Goal: Task Accomplishment & Management: Complete application form

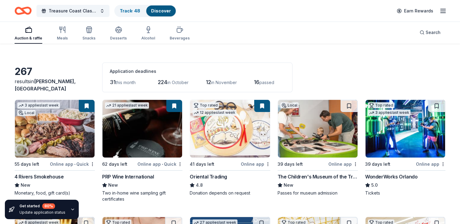
scroll to position [24, 0]
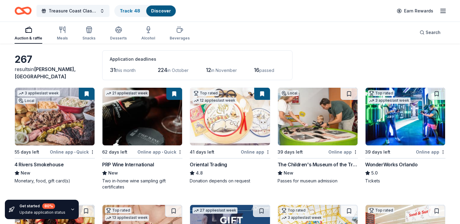
click at [71, 122] on img at bounding box center [55, 117] width 80 height 58
click at [90, 9] on span "Treasure Coast Classical Academy Casino Night" at bounding box center [73, 10] width 49 height 7
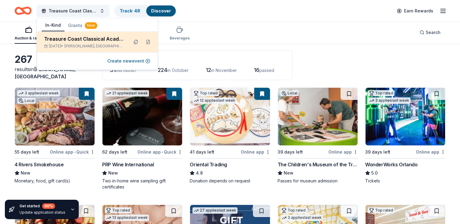
click at [110, 42] on div "Treasure Coast Classical Academy Casino Night" at bounding box center [84, 38] width 80 height 7
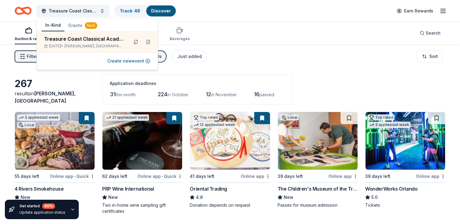
click at [279, 25] on div "Auction & raffle Meals Snacks Desserts Alcohol Beverages Search" at bounding box center [230, 33] width 431 height 22
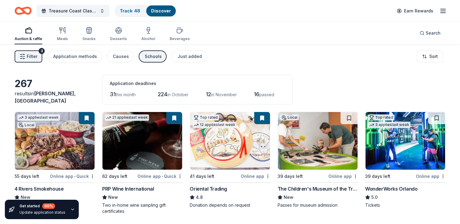
click at [444, 12] on icon "button" at bounding box center [442, 10] width 7 height 7
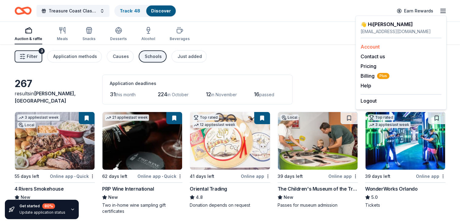
click at [377, 48] on link "Account" at bounding box center [370, 47] width 19 height 6
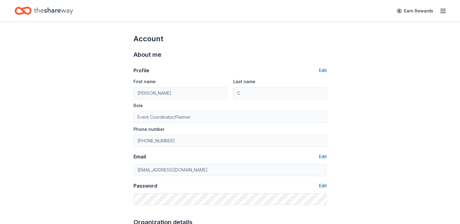
click at [445, 10] on icon "button" at bounding box center [442, 10] width 7 height 7
drag, startPoint x: 309, startPoint y: 66, endPoint x: 306, endPoint y: 47, distance: 19.6
click at [306, 47] on div "About me Profile Edit First name Alicia Last name C Role Event Coordinator/Plan…" at bounding box center [229, 128] width 193 height 168
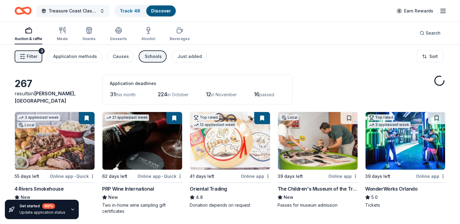
click at [61, 10] on span "Treasure Coast Classical Academy Casino Night" at bounding box center [73, 10] width 49 height 7
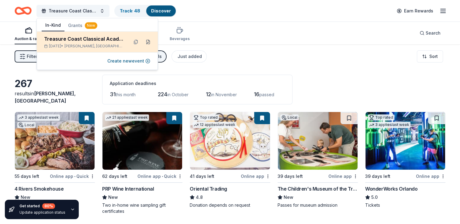
click at [149, 42] on button at bounding box center [148, 42] width 10 height 10
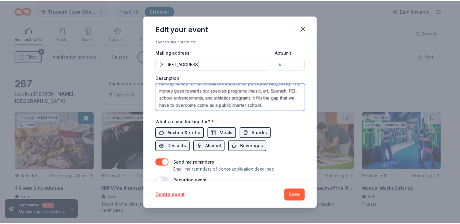
scroll to position [7, 0]
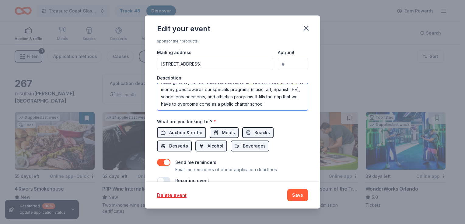
drag, startPoint x: 161, startPoint y: 88, endPoint x: 298, endPoint y: 109, distance: 138.1
click at [298, 109] on textarea "Raising money for our classical education at TCCA. The money goes towards our s…" at bounding box center [232, 96] width 151 height 27
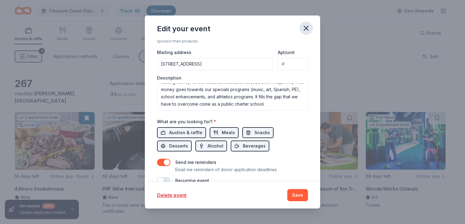
click at [306, 29] on icon "button" at bounding box center [306, 28] width 4 height 4
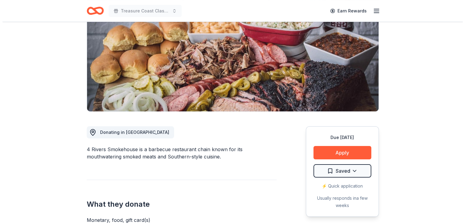
scroll to position [85, 0]
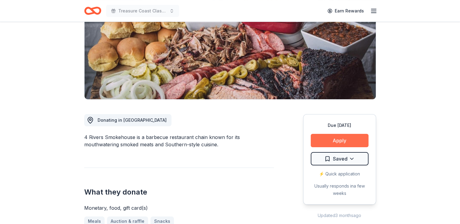
click at [346, 138] on button "Apply" at bounding box center [340, 140] width 58 height 13
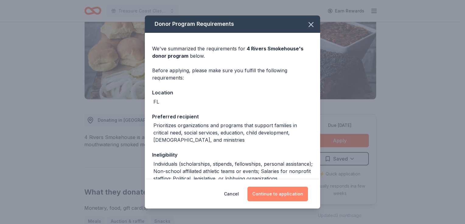
click at [278, 194] on button "Continue to application" at bounding box center [277, 194] width 61 height 15
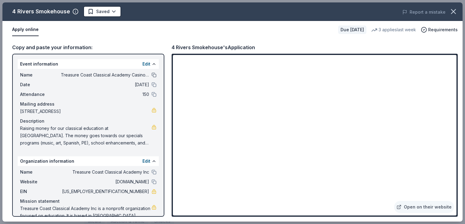
click at [151, 74] on button at bounding box center [153, 75] width 5 height 5
click at [151, 75] on button at bounding box center [153, 75] width 5 height 5
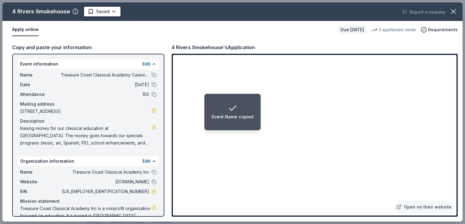
click at [237, 107] on div "Event Name copied" at bounding box center [233, 112] width 42 height 17
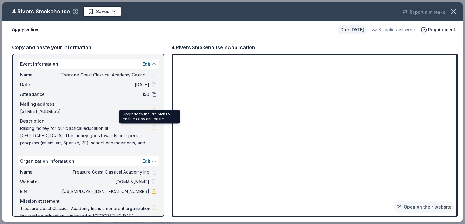
click at [151, 129] on link at bounding box center [153, 127] width 5 height 5
drag, startPoint x: 21, startPoint y: 130, endPoint x: 50, endPoint y: 133, distance: 29.1
click at [50, 133] on span "Raising money for our classical education at [GEOGRAPHIC_DATA]. The money goes …" at bounding box center [85, 136] width 131 height 22
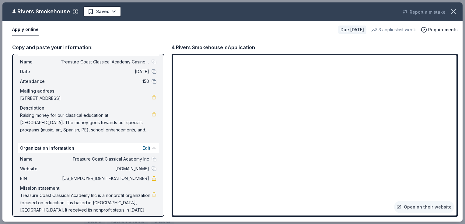
scroll to position [17, 0]
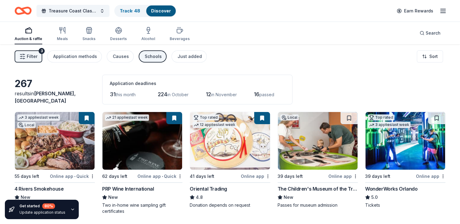
click at [320, 143] on img at bounding box center [318, 141] width 80 height 58
click at [101, 12] on button "Treasure Coast Classical Academy Casino Night" at bounding box center [72, 11] width 73 height 12
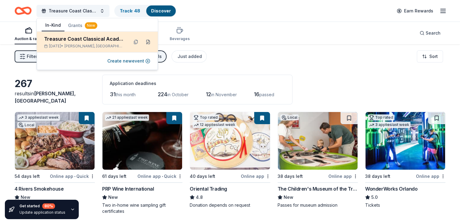
click at [147, 41] on button at bounding box center [148, 42] width 10 height 10
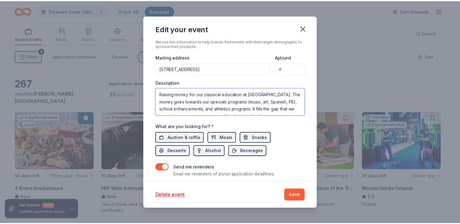
scroll to position [7, 0]
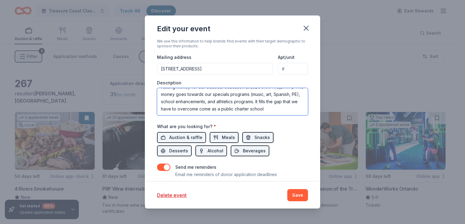
drag, startPoint x: 282, startPoint y: 112, endPoint x: 256, endPoint y: 101, distance: 28.5
click at [256, 101] on textarea "Raising money for our classical education at TCCA. The money goes towards our s…" at bounding box center [232, 101] width 151 height 27
click at [209, 112] on textarea "Raising money for our classical education at TCCA. The money goes towards our s…" at bounding box center [232, 101] width 151 height 27
type textarea "Raising money for our classical education at [GEOGRAPHIC_DATA]. The money goes …"
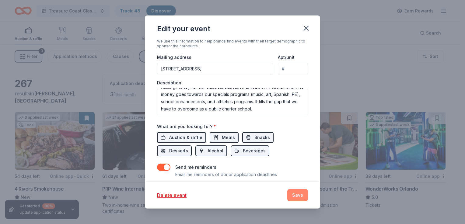
click at [300, 195] on button "Save" at bounding box center [297, 195] width 21 height 12
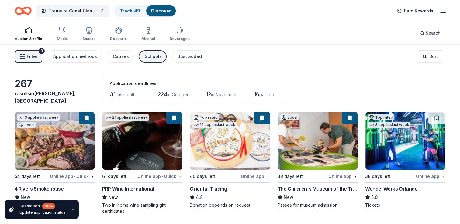
click at [345, 80] on div "267 results in Stuart, FL Application deadlines 31 this month 224 in October 12…" at bounding box center [230, 90] width 431 height 30
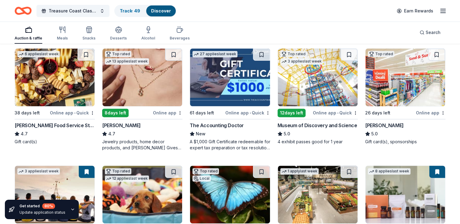
scroll to position [182, 0]
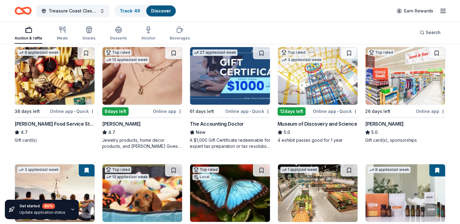
click at [151, 80] on img at bounding box center [142, 76] width 80 height 58
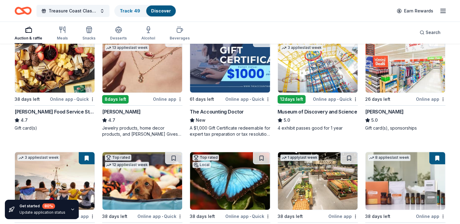
click at [411, 60] on img at bounding box center [405, 64] width 80 height 58
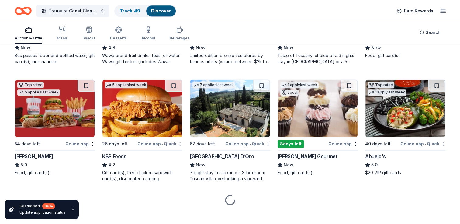
scroll to position [620, 0]
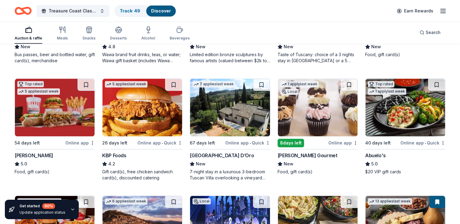
click at [230, 173] on div "7-night stay in a luxurious 3-bedroom Tuscan Villa overlooking a vineyard and t…" at bounding box center [230, 175] width 80 height 12
click at [325, 57] on div "Taste of Tuscany: choice of a 3 nights stay in Florence or a 5 night stay in Co…" at bounding box center [318, 58] width 80 height 12
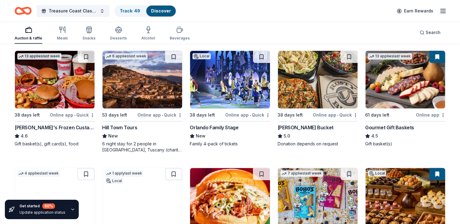
scroll to position [766, 0]
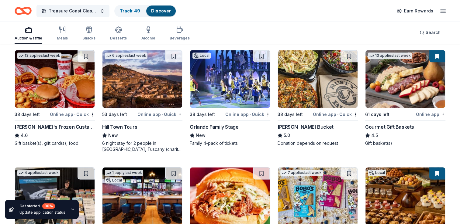
click at [404, 72] on img at bounding box center [405, 79] width 80 height 58
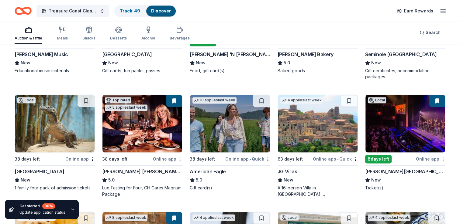
scroll to position [957, 0]
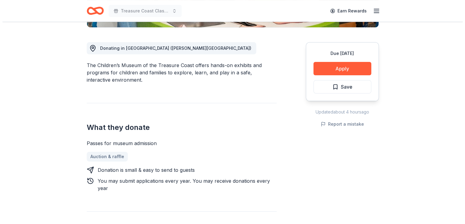
scroll to position [158, 0]
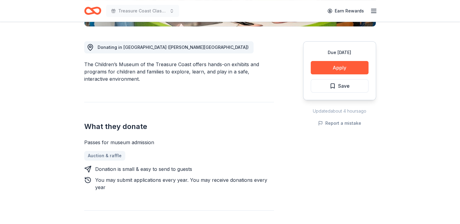
click at [339, 76] on div "Due in 39 days Apply Save" at bounding box center [339, 70] width 73 height 59
click at [341, 71] on button "Apply" at bounding box center [340, 67] width 58 height 13
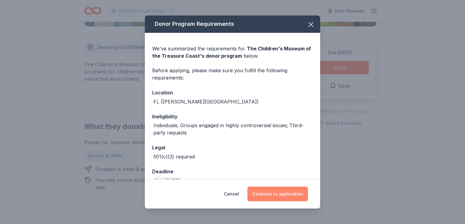
click at [292, 192] on button "Continue to application" at bounding box center [277, 194] width 61 height 15
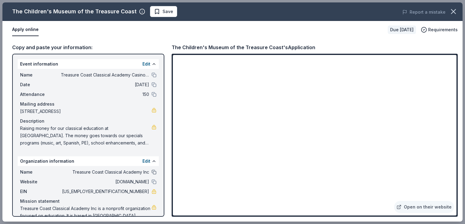
click at [151, 173] on button at bounding box center [153, 172] width 5 height 5
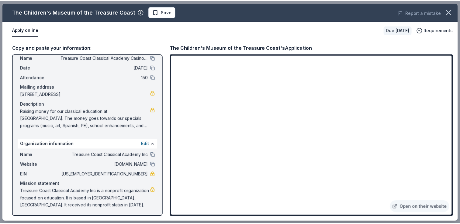
scroll to position [0, 0]
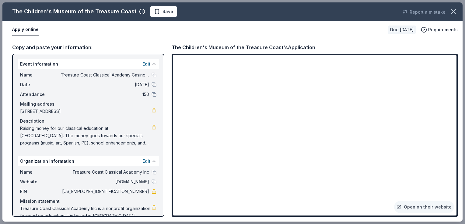
drag, startPoint x: 172, startPoint y: 44, endPoint x: 223, endPoint y: 48, distance: 51.2
click at [223, 48] on div "The Children's Museum of the Treasure Coast's Application" at bounding box center [243, 47] width 144 height 8
drag, startPoint x: 173, startPoint y: 46, endPoint x: 216, endPoint y: 47, distance: 43.2
click at [216, 47] on div "The Children's Museum of the Treasure Coast's Application" at bounding box center [243, 47] width 144 height 8
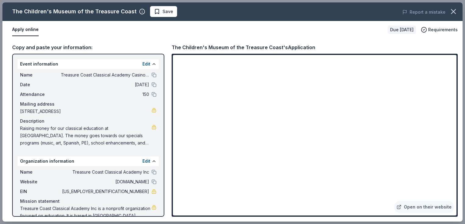
drag, startPoint x: 13, startPoint y: 11, endPoint x: 111, endPoint y: 4, distance: 98.1
click at [111, 4] on div "The Children's Museum of the Treasure Coast Save Report a mistake" at bounding box center [232, 11] width 460 height 19
click at [453, 14] on icon "button" at bounding box center [453, 11] width 9 height 9
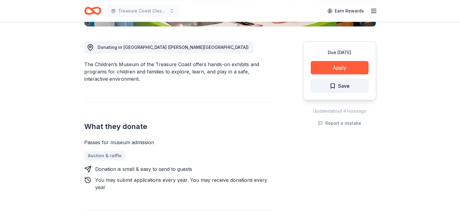
click at [343, 88] on span "Save" at bounding box center [344, 86] width 12 height 8
click at [233, 97] on div "Donating in FL (Jensen Beach) The Children’s Museum of the Treasure Coast offer…" at bounding box center [179, 206] width 190 height 358
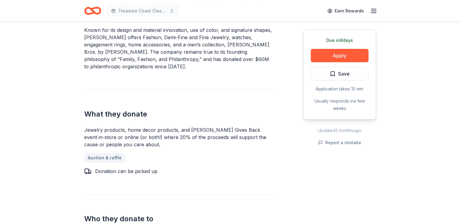
scroll to position [207, 0]
click at [343, 57] on button "Apply" at bounding box center [340, 55] width 58 height 13
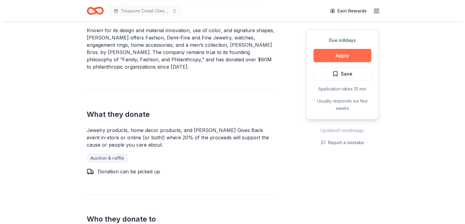
scroll to position [211, 0]
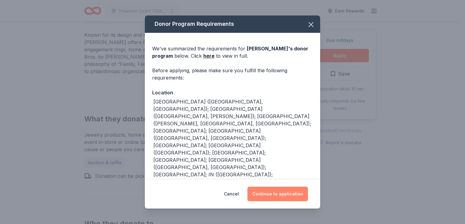
click at [270, 194] on button "Continue to application" at bounding box center [277, 194] width 61 height 15
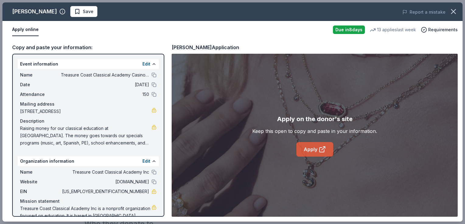
click at [324, 147] on icon at bounding box center [322, 148] width 3 height 3
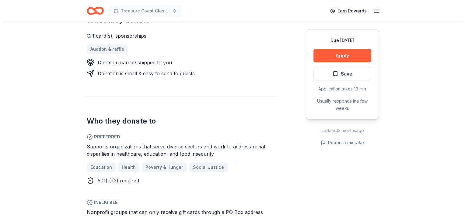
scroll to position [280, 0]
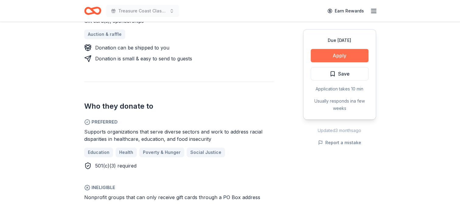
click at [351, 57] on button "Apply" at bounding box center [340, 55] width 58 height 13
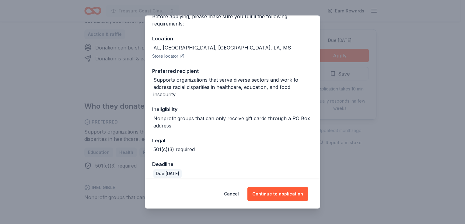
scroll to position [60, 0]
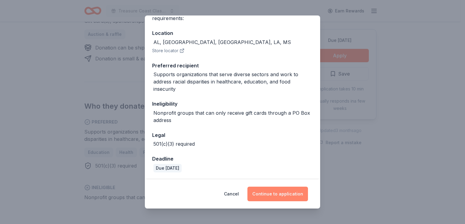
click at [291, 194] on button "Continue to application" at bounding box center [277, 194] width 61 height 15
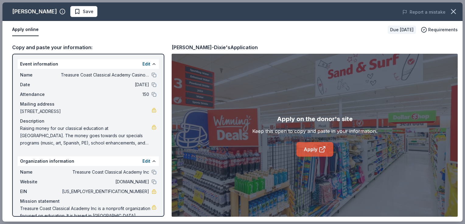
click at [314, 153] on link "Apply" at bounding box center [314, 149] width 37 height 15
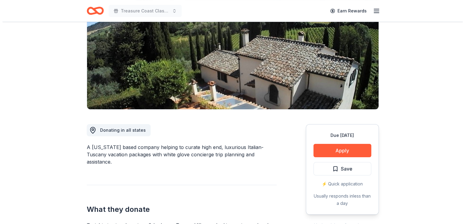
scroll to position [97, 0]
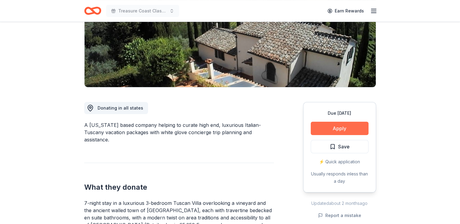
click at [346, 125] on button "Apply" at bounding box center [340, 128] width 58 height 13
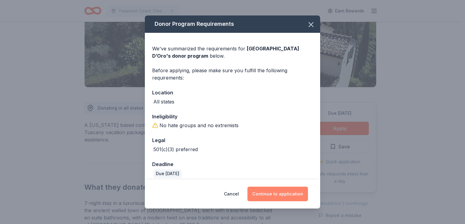
click at [286, 196] on button "Continue to application" at bounding box center [277, 194] width 61 height 15
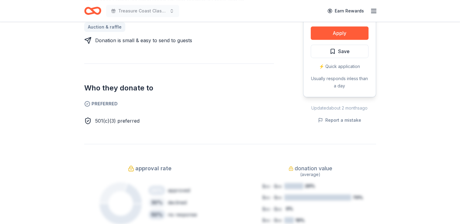
scroll to position [365, 0]
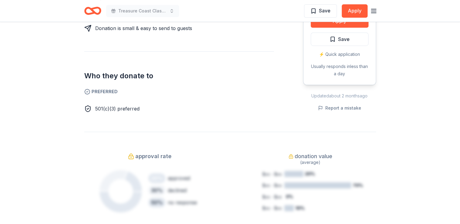
click at [415, 87] on div "Due in 61 days Share AF Travel Ideas New 16 applies last week approval rate don…" at bounding box center [230, 92] width 460 height 871
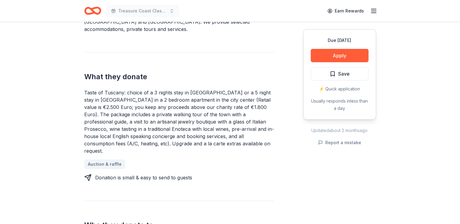
scroll to position [207, 0]
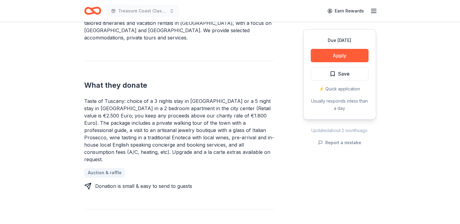
click at [99, 113] on div "Taste of Tuscany: choice of a 3 nights stay in Florence or a 5 night stay in Co…" at bounding box center [179, 131] width 190 height 66
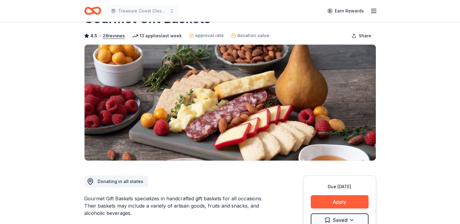
scroll to position [24, 0]
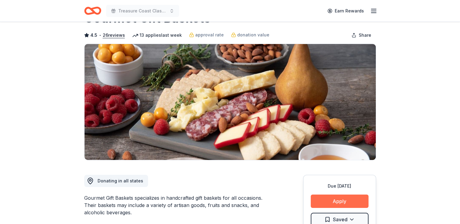
click at [338, 206] on button "Apply" at bounding box center [340, 201] width 58 height 13
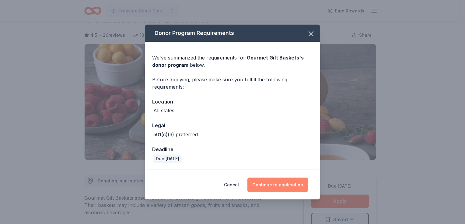
click at [297, 188] on button "Continue to application" at bounding box center [277, 185] width 61 height 15
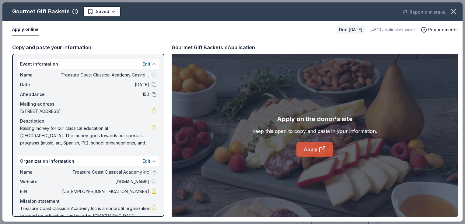
click at [320, 153] on icon at bounding box center [321, 149] width 7 height 7
click at [453, 14] on icon "button" at bounding box center [453, 11] width 9 height 9
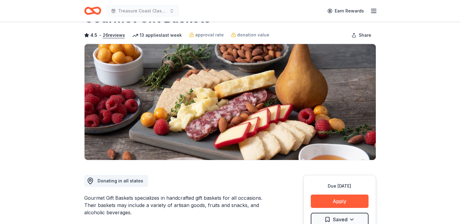
click at [309, 105] on img at bounding box center [230, 102] width 291 height 116
